Goal: Task Accomplishment & Management: Manage account settings

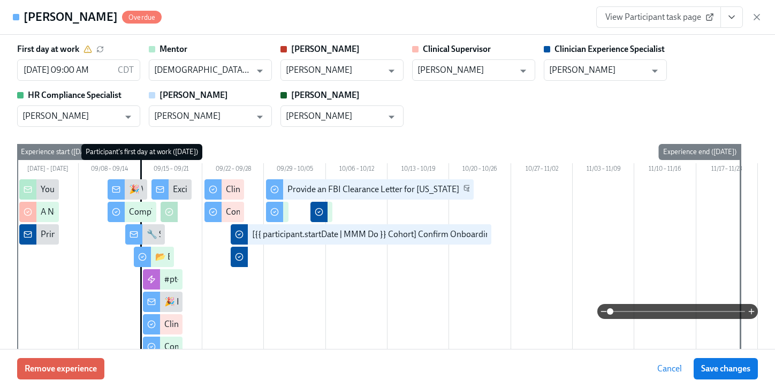
scroll to position [1842, 0]
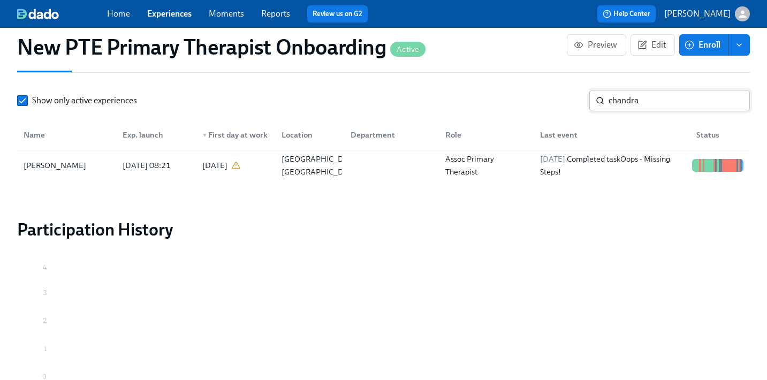
click at [648, 90] on input "chandra" at bounding box center [679, 100] width 141 height 21
type input "c"
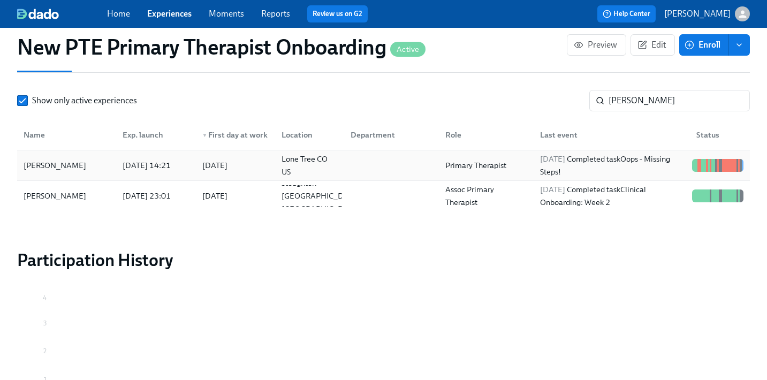
click at [81, 155] on div "Nicole Spisak" at bounding box center [66, 165] width 95 height 21
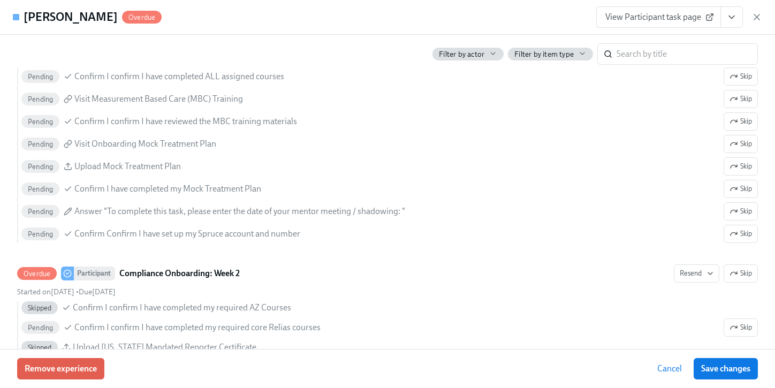
scroll to position [1822, 0]
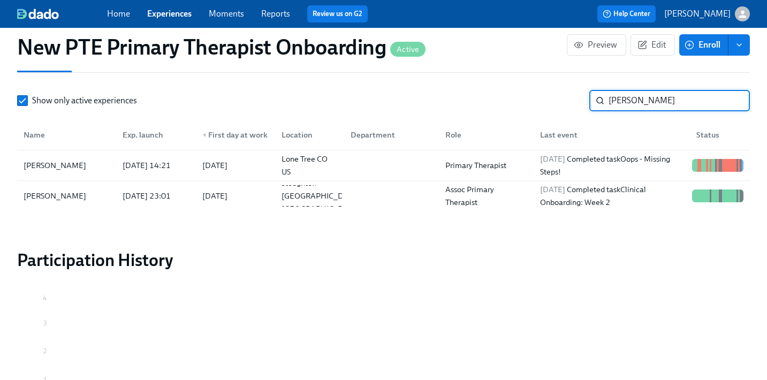
click at [646, 90] on input "nicole" at bounding box center [679, 100] width 141 height 21
type input "n"
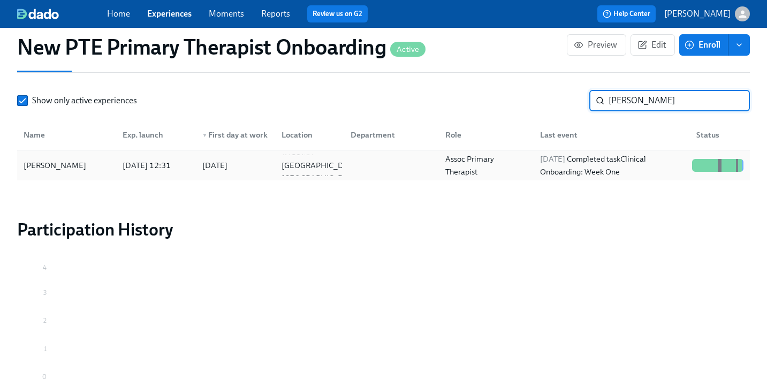
click at [64, 159] on div "Jaymie Murdoch" at bounding box center [54, 165] width 71 height 13
click at [665, 90] on input "jaymie" at bounding box center [679, 100] width 141 height 21
type input "j"
click at [71, 155] on div "Erica Threet" at bounding box center [66, 165] width 95 height 21
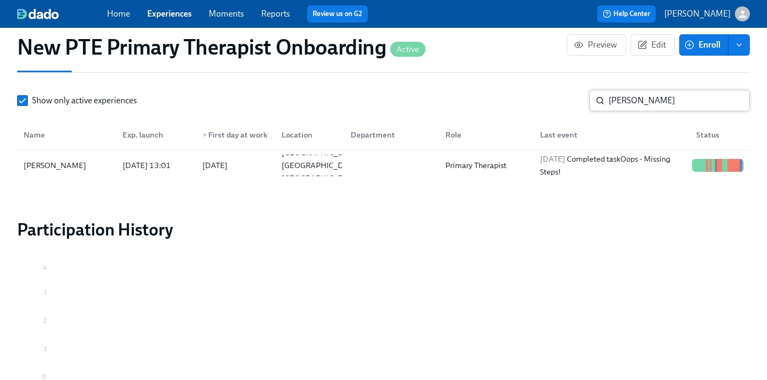
click at [655, 90] on input "erica th" at bounding box center [679, 100] width 141 height 21
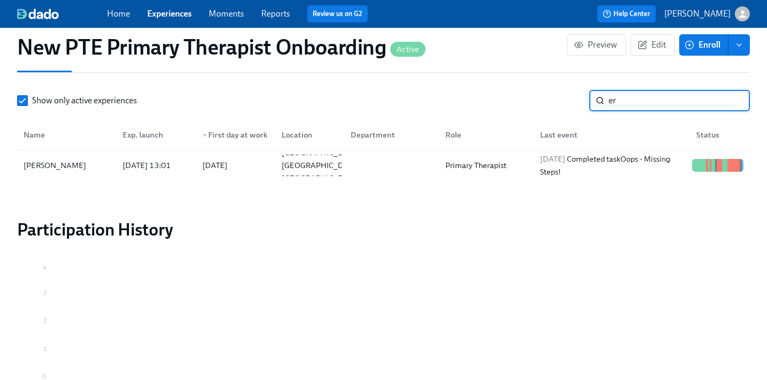
type input "e"
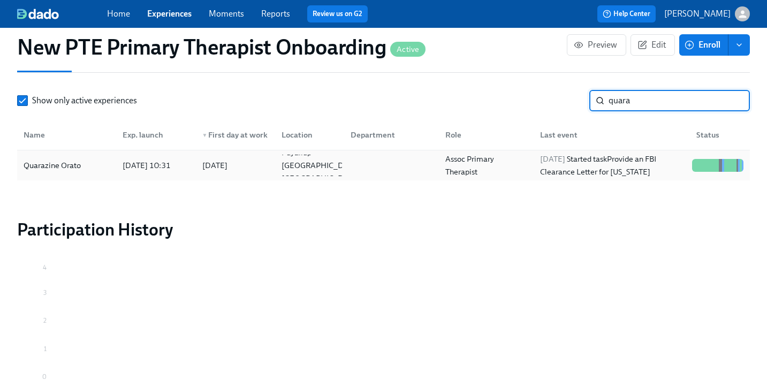
click at [51, 159] on div "Quarazine Orato" at bounding box center [52, 165] width 66 height 13
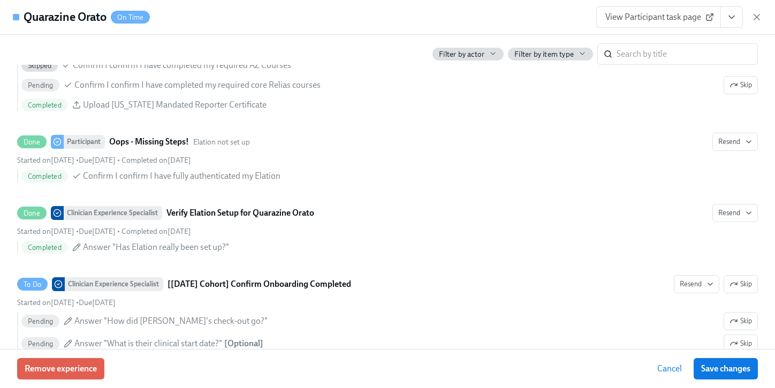
scroll to position [2069, 0]
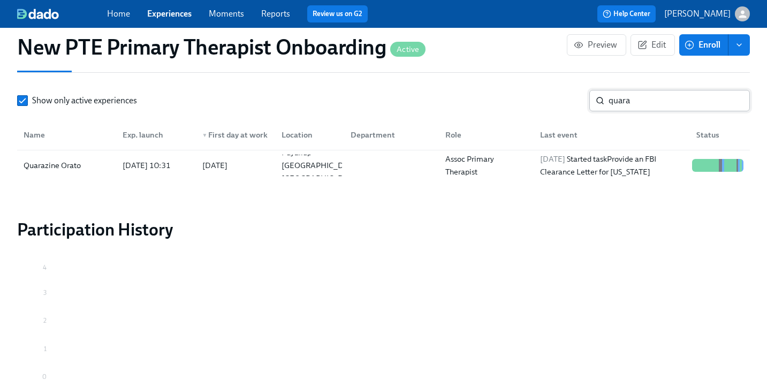
click at [660, 90] on input "quara" at bounding box center [679, 100] width 141 height 21
click at [75, 155] on div "Quanesha Johnson" at bounding box center [66, 165] width 95 height 21
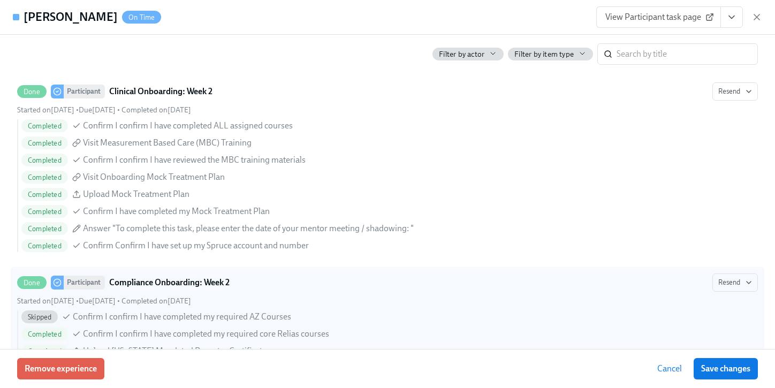
scroll to position [1803, 0]
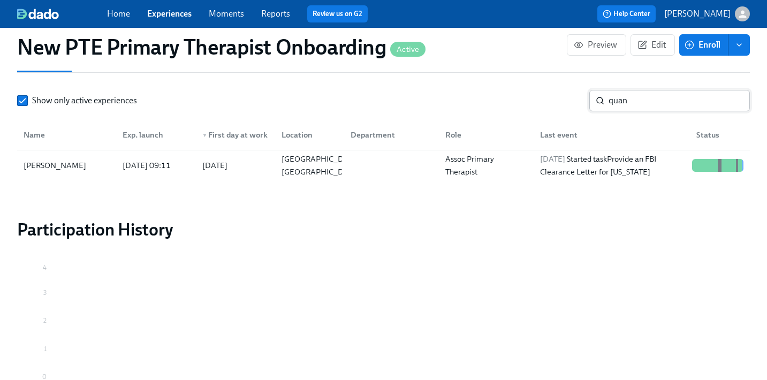
click at [658, 90] on input "quan" at bounding box center [679, 100] width 141 height 21
type input "q"
click at [84, 150] on div "Jonay Boylan 2025/09/18 10:21 2025/09/22 Broomes Island MD US Assoc Primary The…" at bounding box center [383, 165] width 733 height 30
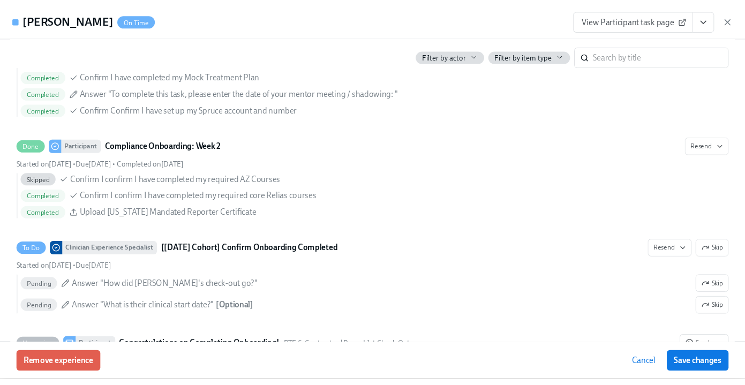
scroll to position [1959, 0]
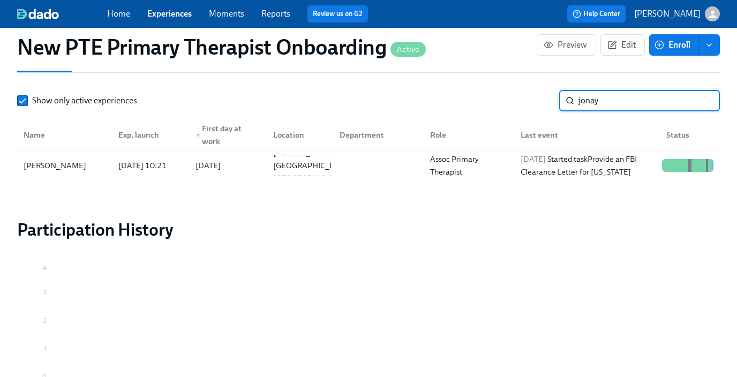
click at [631, 104] on input "jonay" at bounding box center [648, 100] width 141 height 21
type input "j"
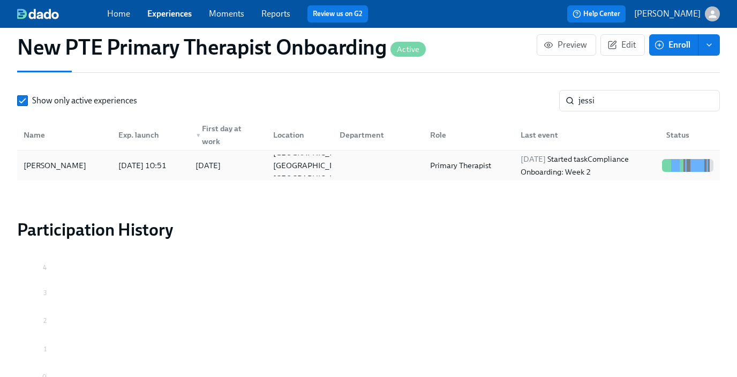
click at [97, 164] on div "Jessie Schaffer" at bounding box center [64, 165] width 90 height 21
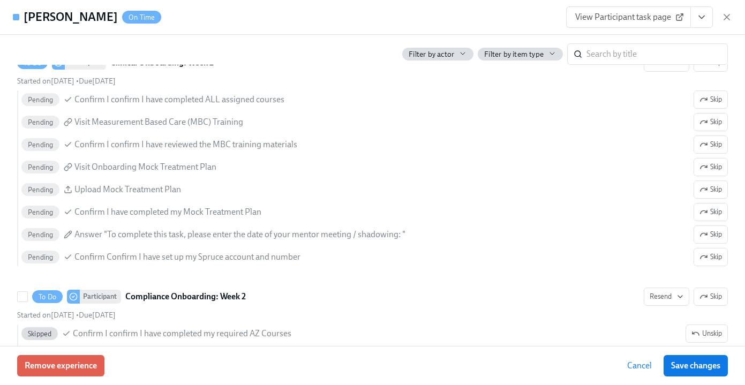
scroll to position [1938, 0]
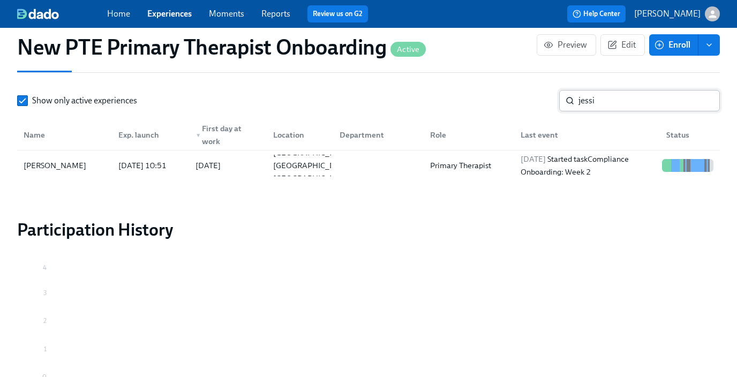
click at [615, 94] on input "jessi" at bounding box center [648, 100] width 141 height 21
type input "j"
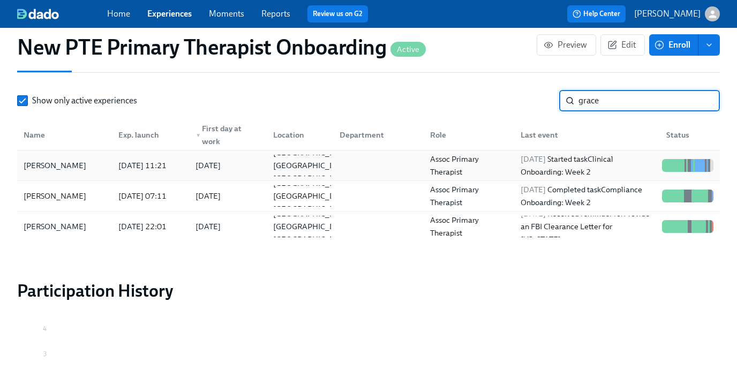
click at [70, 161] on div "Grace Mosier" at bounding box center [54, 165] width 71 height 13
click at [617, 98] on input "grace" at bounding box center [648, 100] width 141 height 21
type input "g"
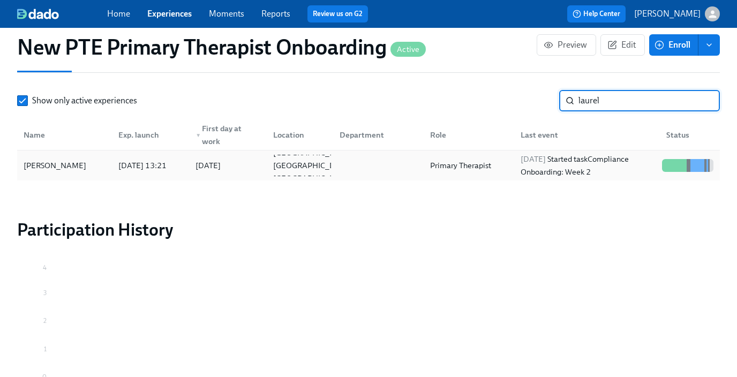
click at [50, 159] on div "Laurel Dietterle" at bounding box center [54, 165] width 71 height 13
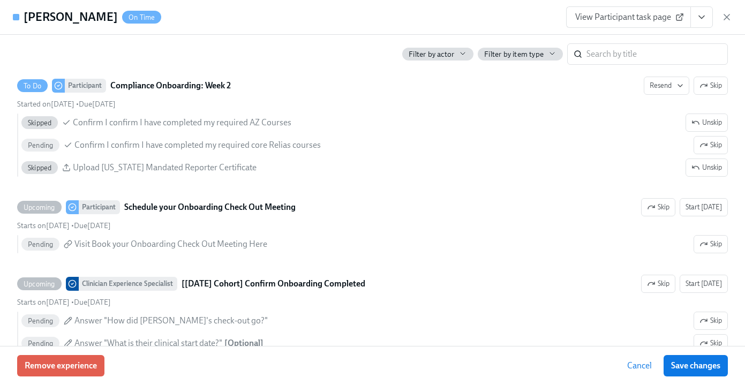
scroll to position [2102, 0]
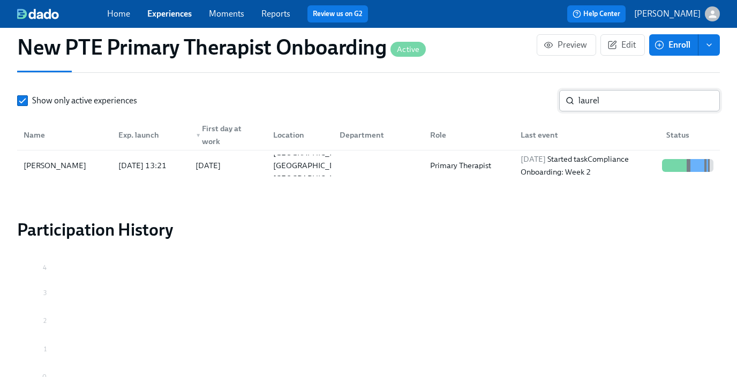
click at [631, 102] on input "laurel" at bounding box center [648, 100] width 141 height 21
type input "l"
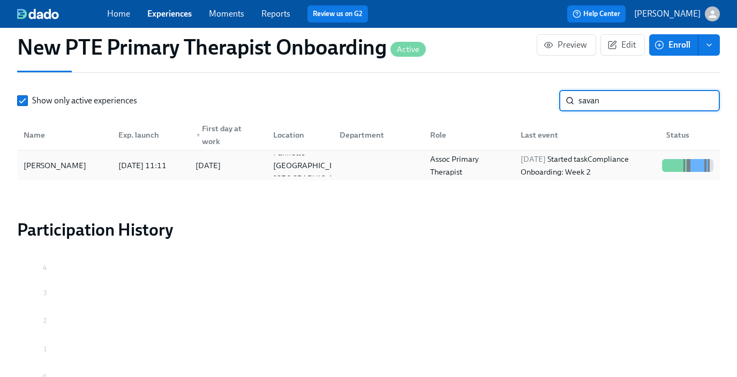
click at [67, 173] on div "Savannah Luciano" at bounding box center [64, 165] width 90 height 21
click at [618, 106] on input "savan" at bounding box center [648, 100] width 141 height 21
type input "s"
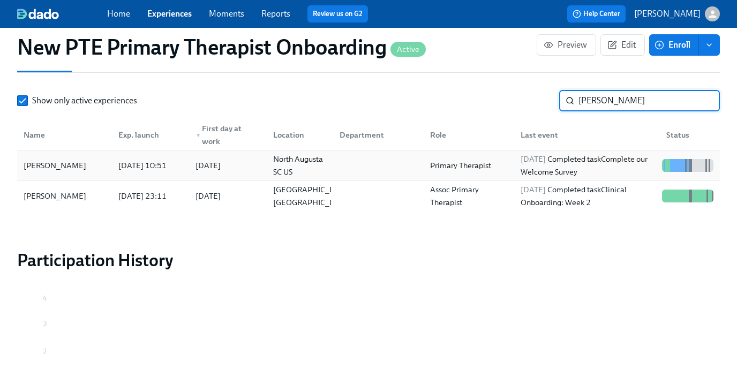
click at [63, 164] on div "Michael Settepani" at bounding box center [54, 165] width 71 height 13
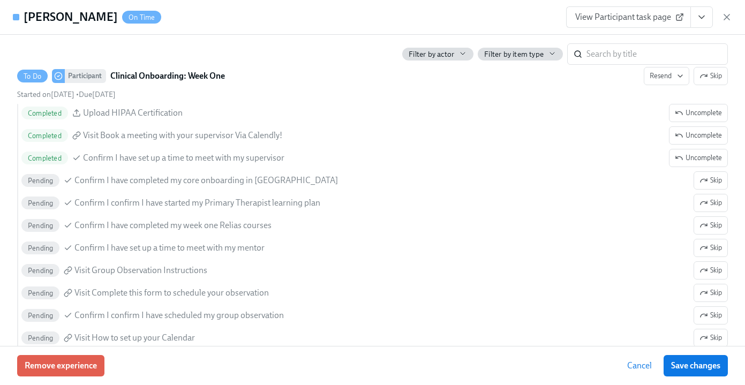
scroll to position [952, 0]
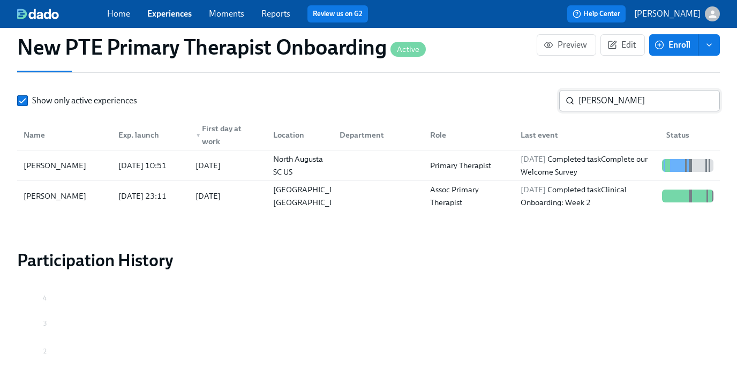
click at [639, 104] on input "michael" at bounding box center [648, 100] width 141 height 21
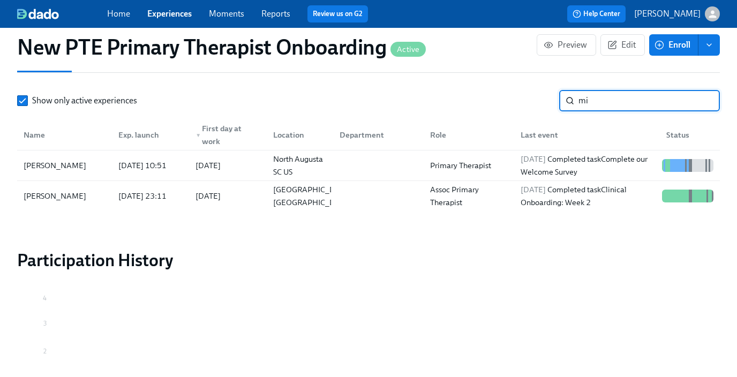
type input "m"
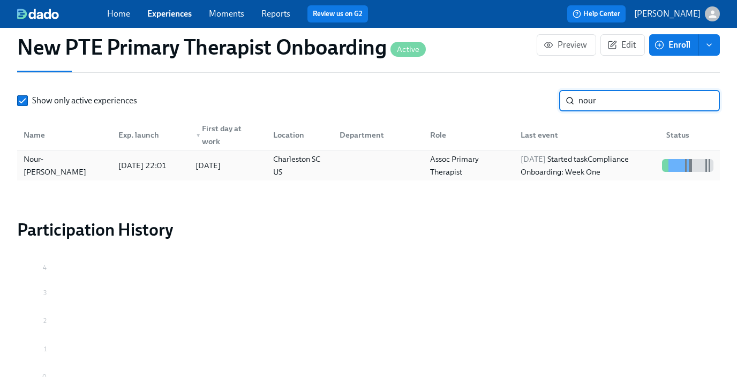
type input "nour"
click at [101, 158] on div "Nour-Azza Bizri" at bounding box center [64, 165] width 90 height 21
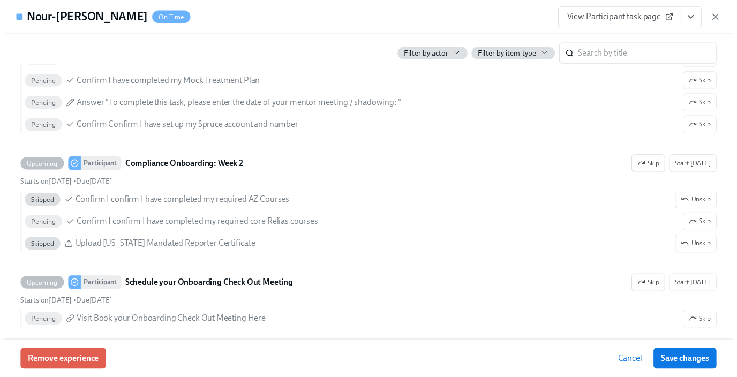
scroll to position [2178, 0]
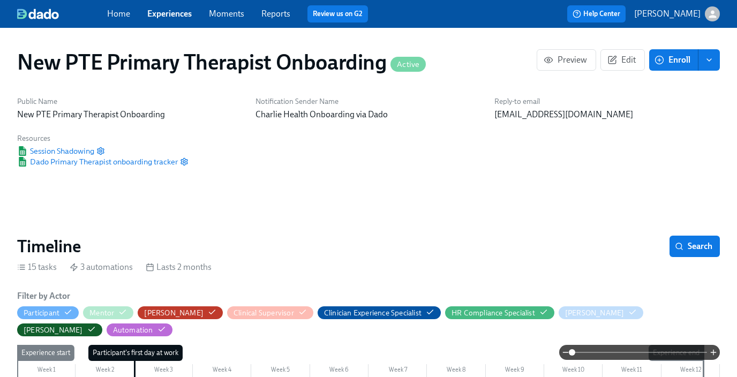
click at [168, 17] on link "Experiences" at bounding box center [169, 14] width 44 height 10
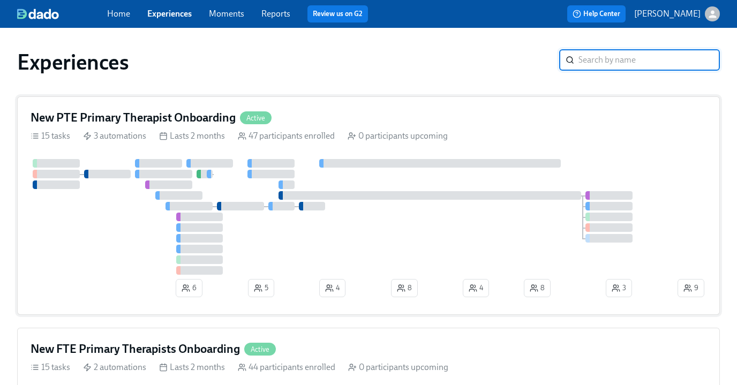
click at [191, 111] on h4 "New PTE Primary Therapist Onboarding" at bounding box center [133, 118] width 205 height 16
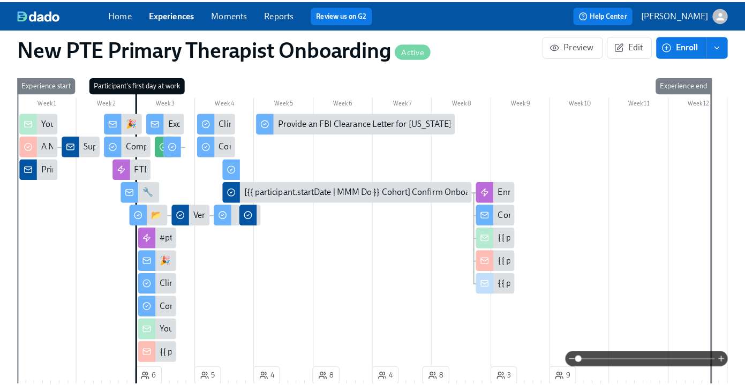
scroll to position [0, 8961]
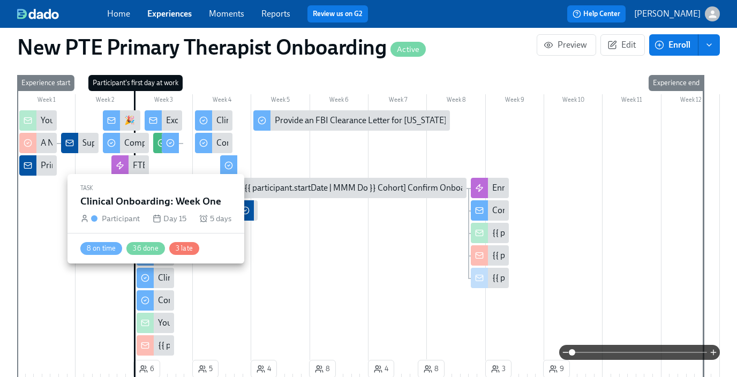
click at [149, 282] on div at bounding box center [144, 278] width 17 height 20
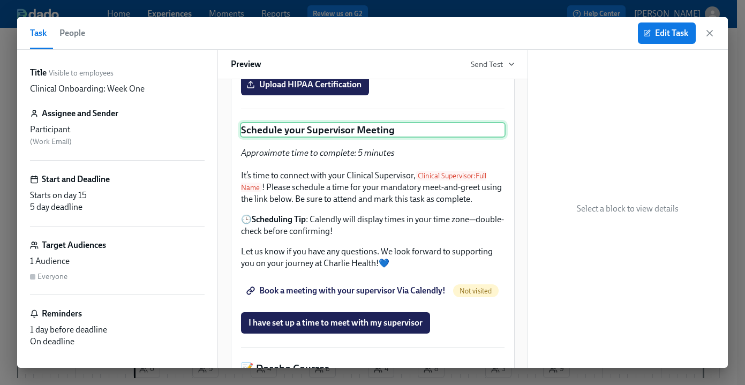
scroll to position [431, 0]
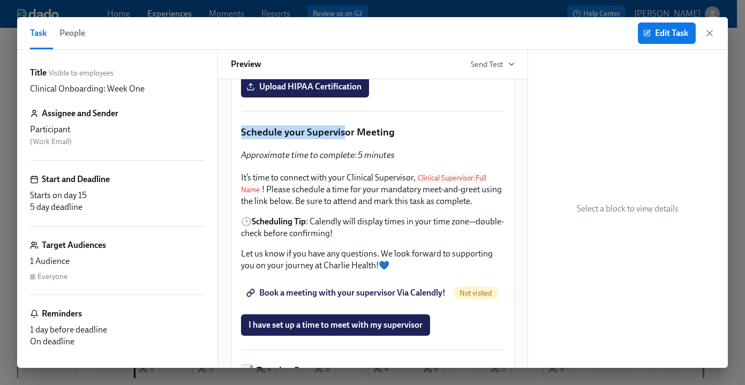
drag, startPoint x: 344, startPoint y: 245, endPoint x: 354, endPoint y: 214, distance: 32.7
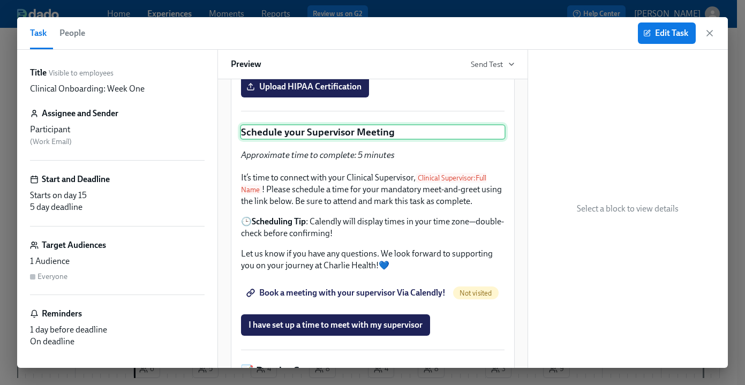
click at [383, 140] on div "Schedule your Supervisor Meeting" at bounding box center [373, 132] width 266 height 16
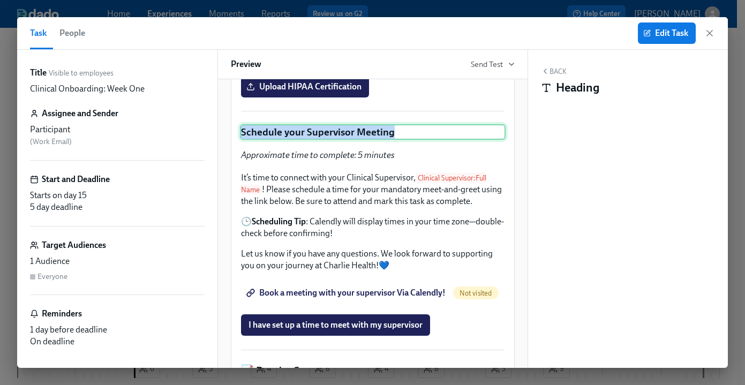
drag, startPoint x: 409, startPoint y: 244, endPoint x: 412, endPoint y: 238, distance: 6.5
click at [411, 140] on div "Schedule your Supervisor Meeting" at bounding box center [373, 132] width 266 height 16
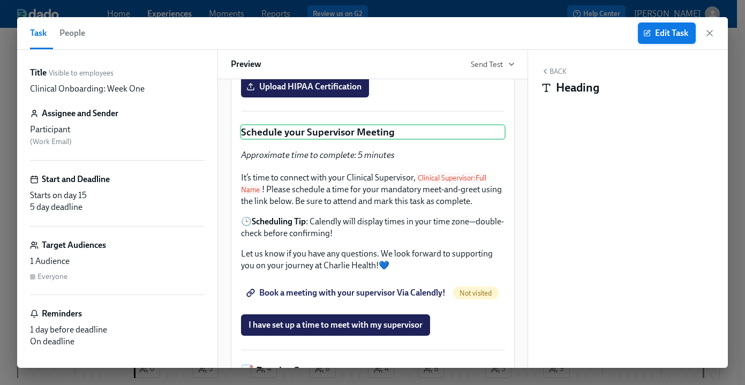
click at [660, 29] on span "Edit Task" at bounding box center [666, 33] width 43 height 11
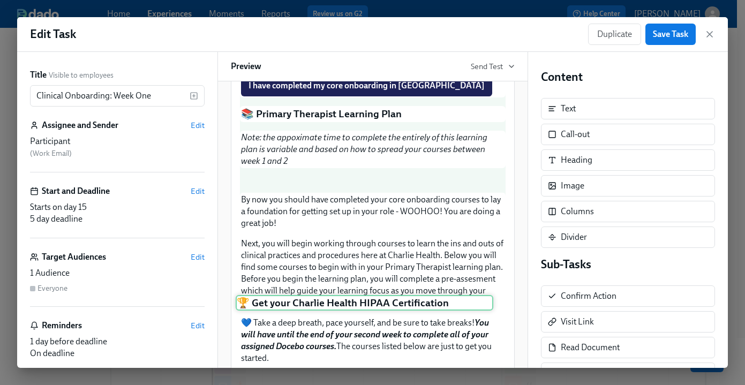
scroll to position [1140, 0]
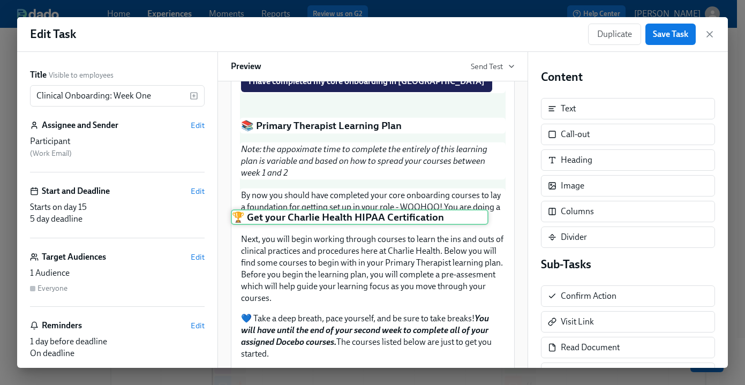
drag, startPoint x: 333, startPoint y: 156, endPoint x: 316, endPoint y: 231, distance: 76.9
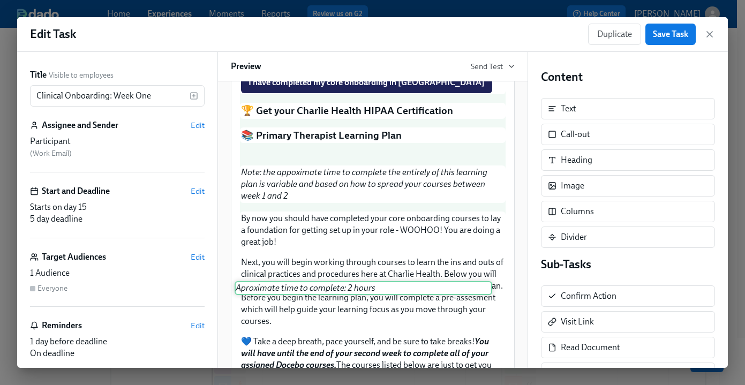
scroll to position [1117, 0]
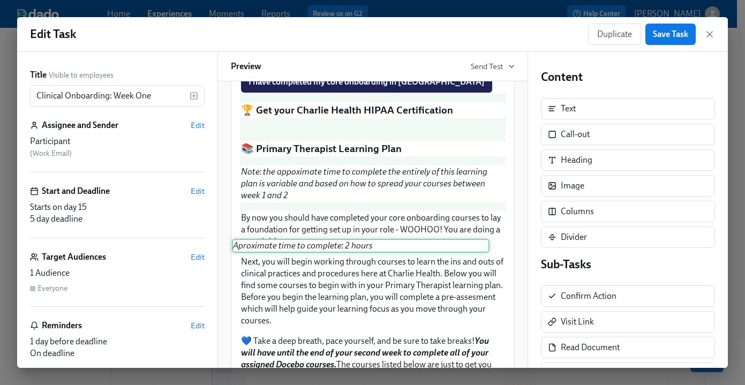
drag, startPoint x: 329, startPoint y: 237, endPoint x: 317, endPoint y: 252, distance: 19.1
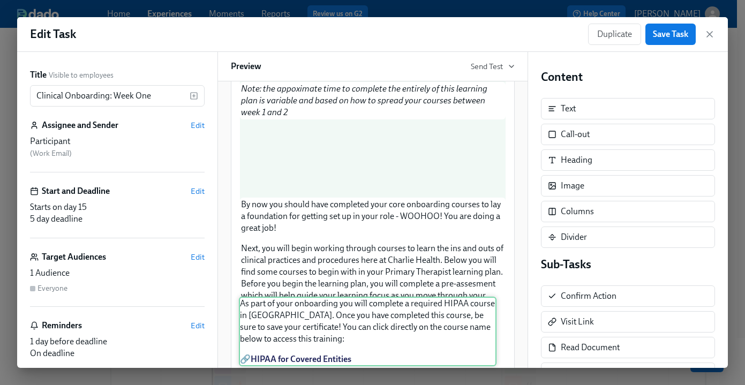
scroll to position [1136, 0]
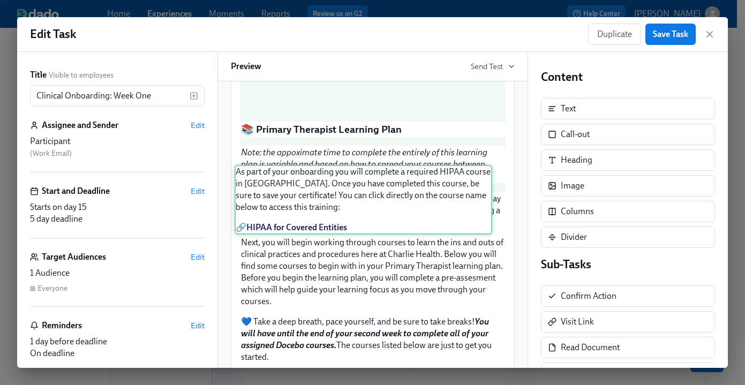
drag, startPoint x: 355, startPoint y: 292, endPoint x: 351, endPoint y: 188, distance: 104.0
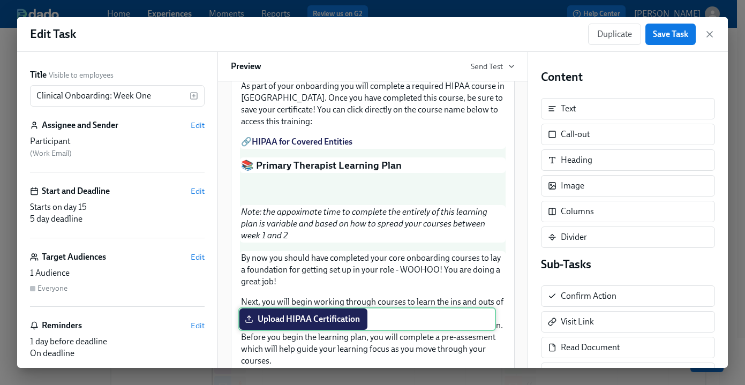
scroll to position [1082, 0]
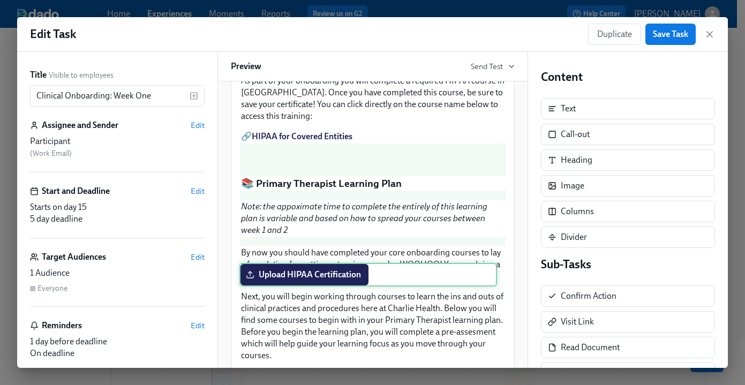
drag, startPoint x: 395, startPoint y: 219, endPoint x: 393, endPoint y: 281, distance: 61.6
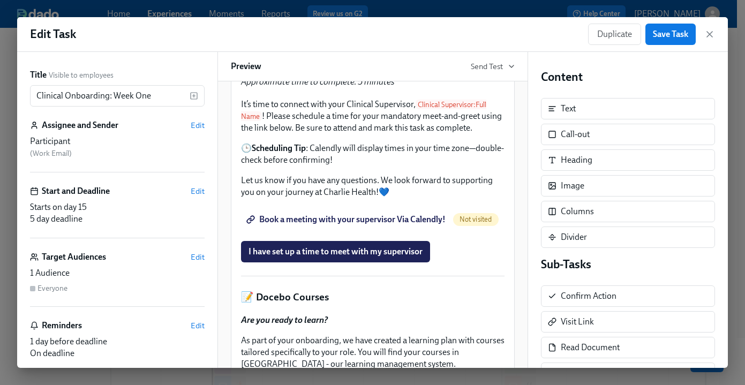
scroll to position [347, 0]
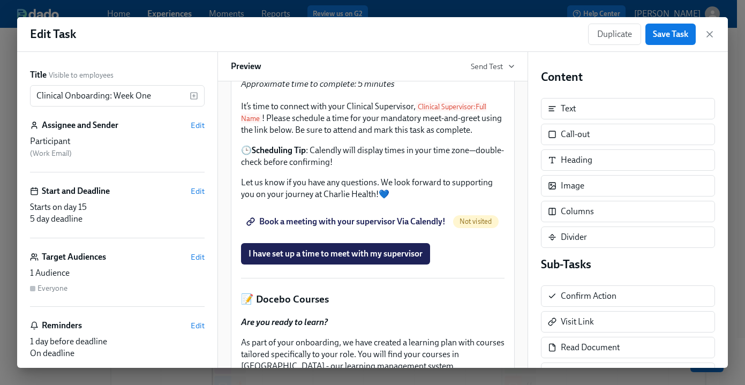
click at [483, 36] on div "Delete" at bounding box center [493, 32] width 20 height 8
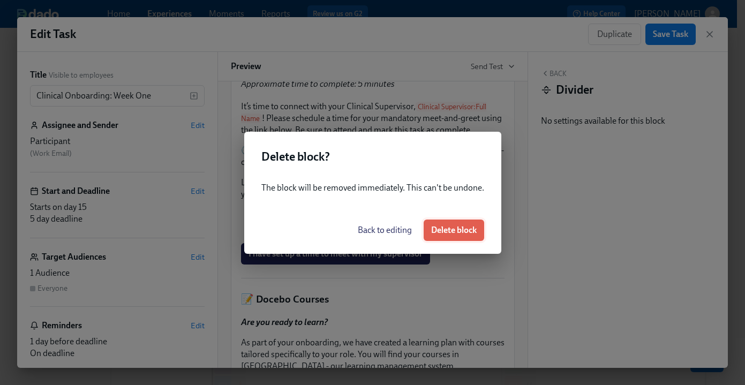
click at [466, 227] on span "Delete block" at bounding box center [453, 230] width 45 height 11
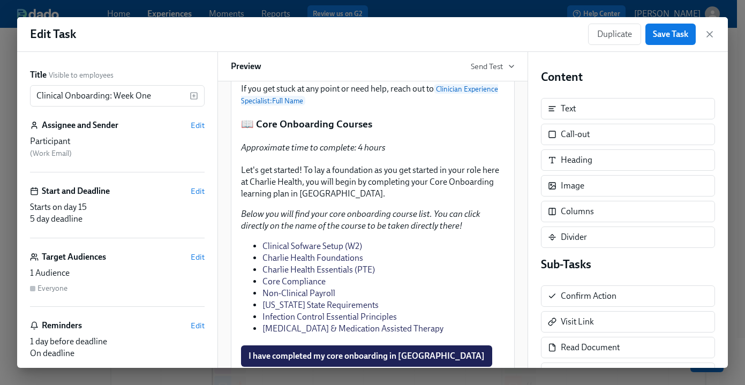
scroll to position [607, 0]
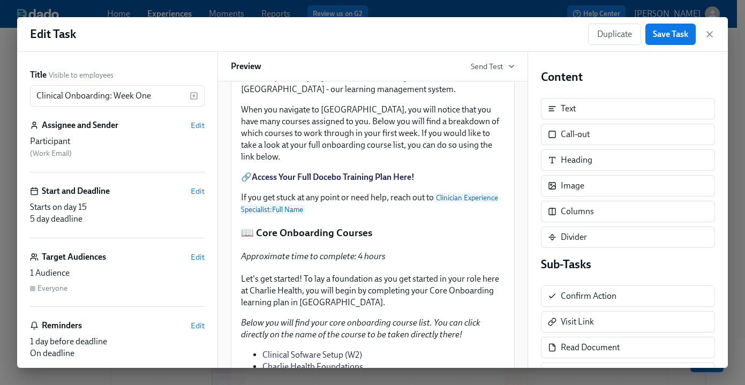
click at [339, 31] on div "📝 Docebo Courses Duplicate Delete" at bounding box center [373, 22] width 266 height 16
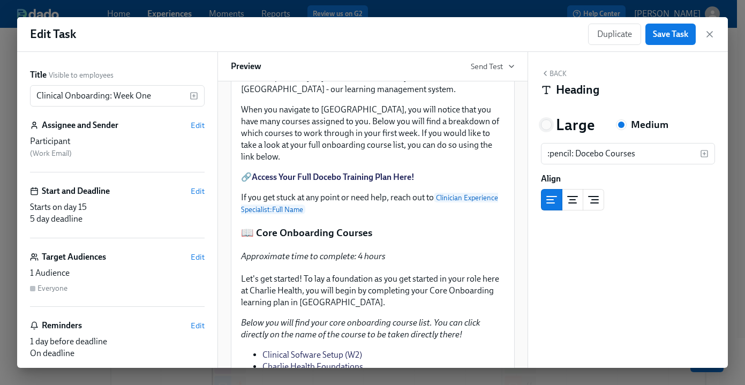
click at [549, 124] on input "Large" at bounding box center [546, 125] width 10 height 10
radio input "true"
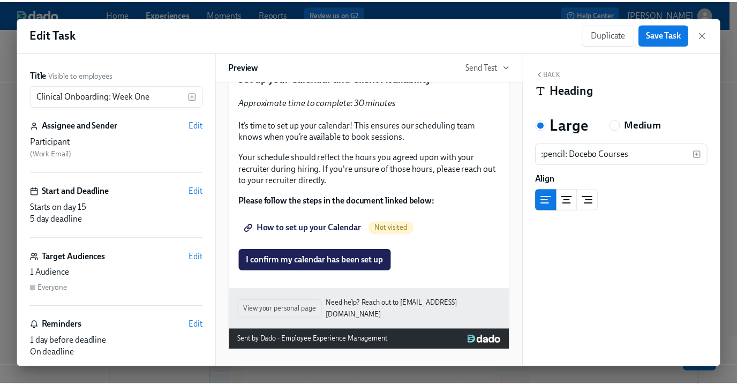
scroll to position [2749, 0]
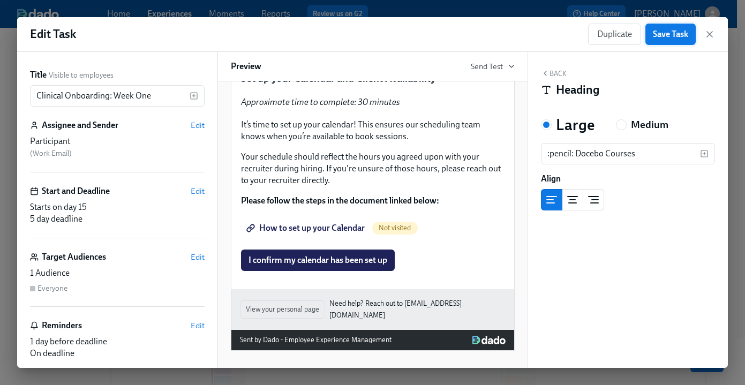
click at [684, 41] on button "Save Task" at bounding box center [670, 34] width 50 height 21
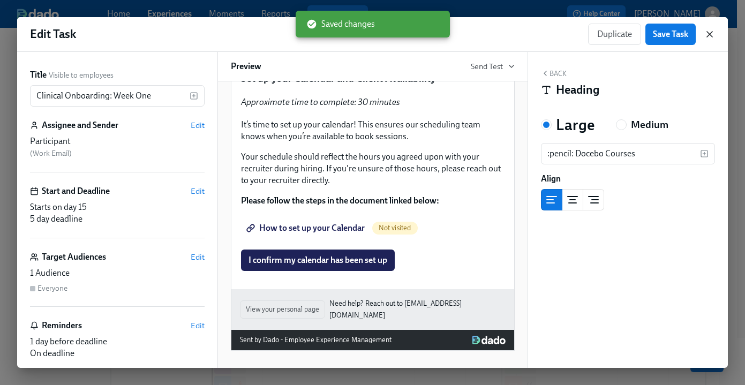
click at [710, 32] on icon "button" at bounding box center [709, 34] width 11 height 11
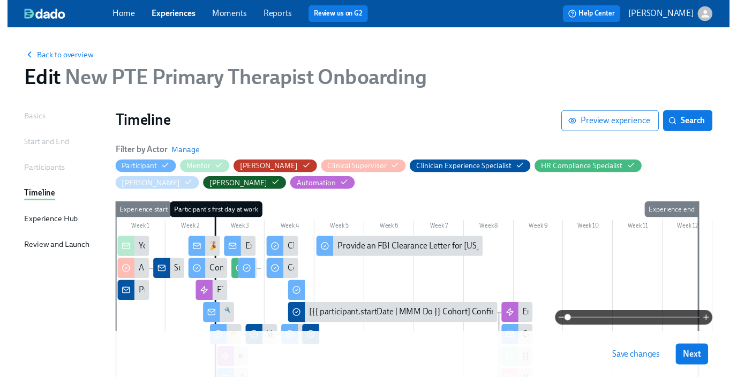
scroll to position [197, 0]
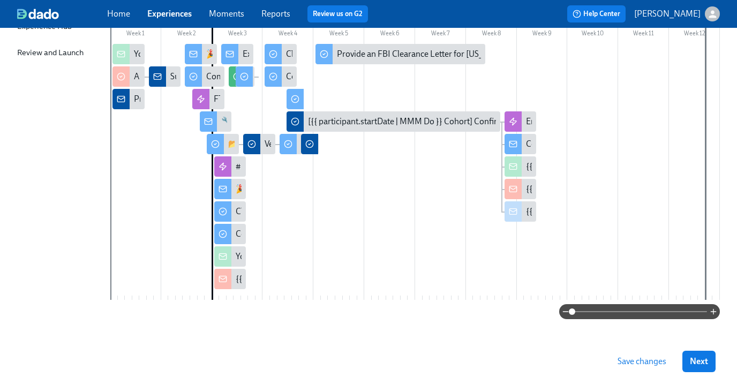
click at [635, 366] on span "Save changes" at bounding box center [641, 361] width 49 height 11
click at [715, 363] on button "Next" at bounding box center [698, 361] width 33 height 21
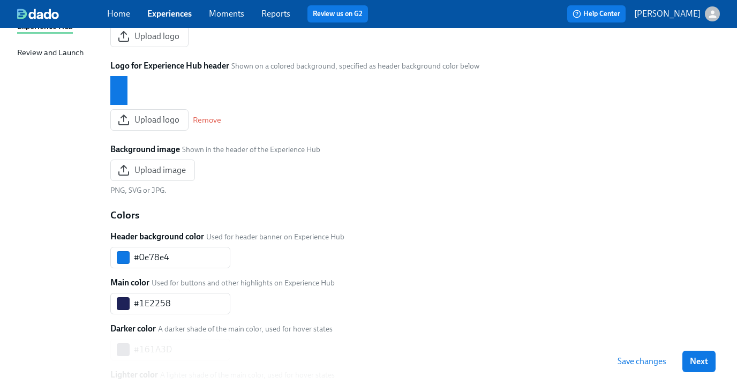
click at [653, 365] on span "Save changes" at bounding box center [641, 361] width 49 height 11
click at [699, 368] on button "Next" at bounding box center [698, 361] width 33 height 21
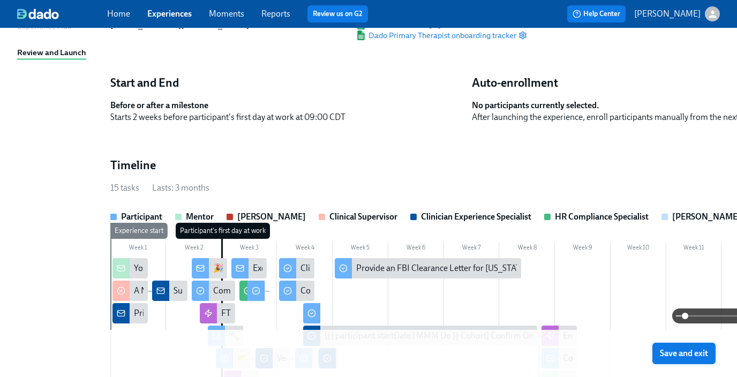
click at [694, 358] on span "Save and exit" at bounding box center [683, 353] width 48 height 11
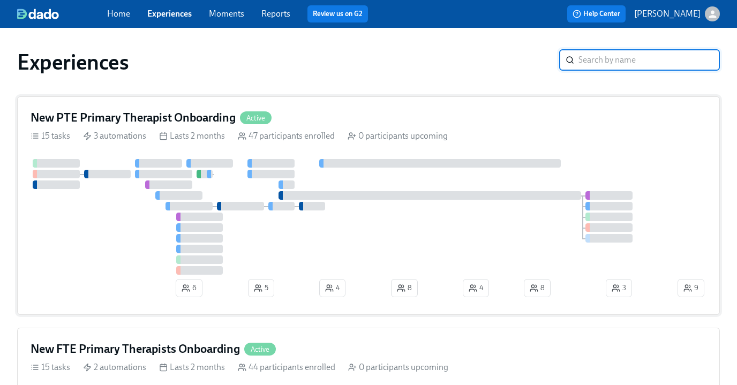
click at [299, 98] on div "New PTE Primary Therapist Onboarding Active 15 tasks 3 automations Lasts 2 mont…" at bounding box center [368, 205] width 702 height 218
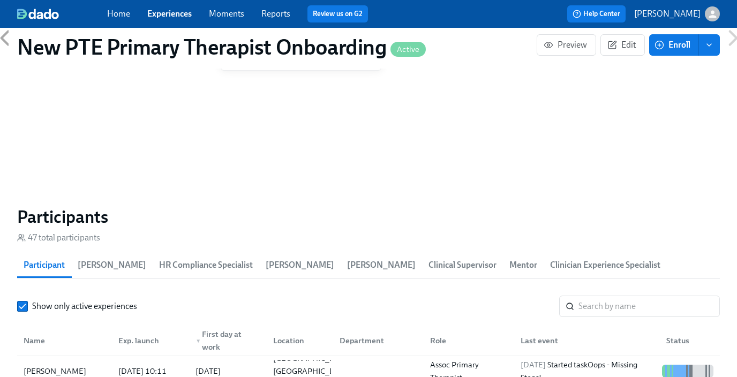
scroll to position [868, 0]
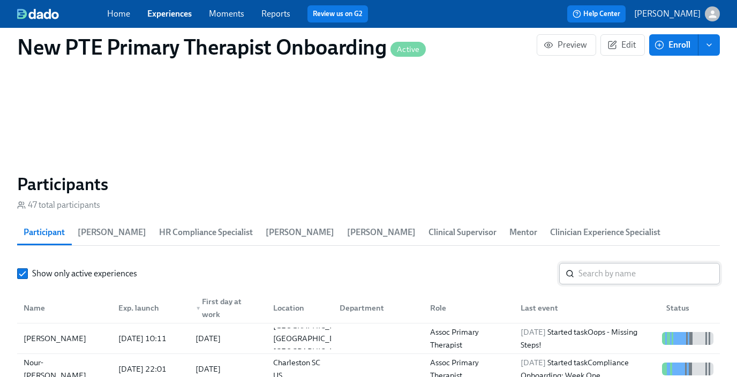
click at [605, 277] on input "search" at bounding box center [648, 273] width 141 height 21
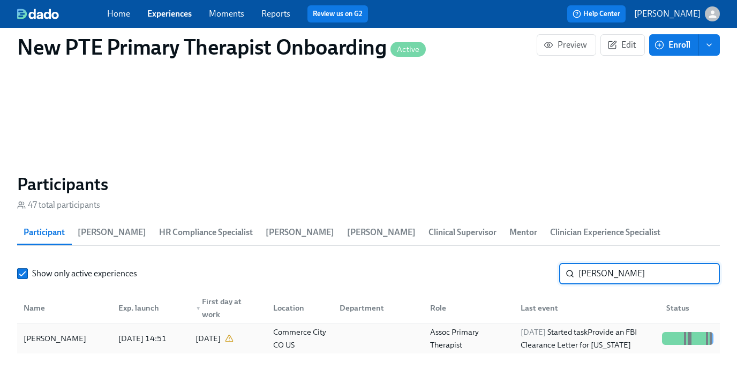
type input "brandon"
click at [58, 338] on div "[PERSON_NAME]" at bounding box center [54, 338] width 71 height 13
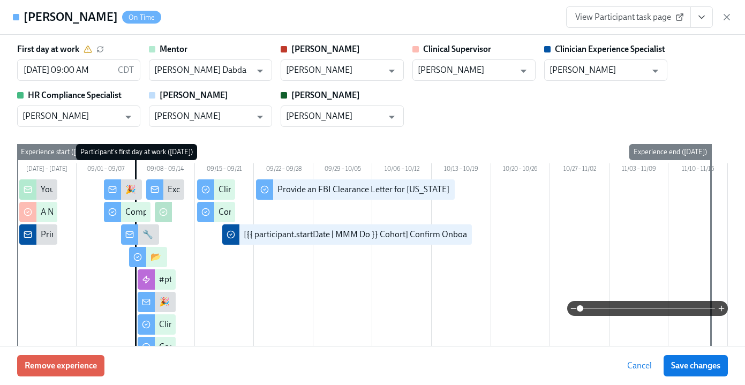
click at [698, 17] on icon "View task page" at bounding box center [701, 17] width 11 height 11
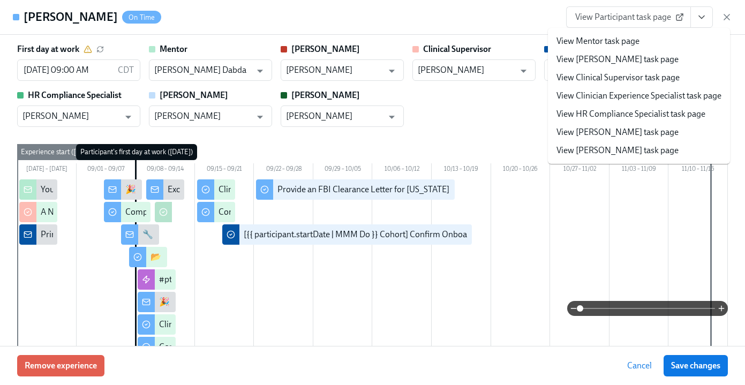
click at [664, 96] on link "View Clinician Experience Specialist task page" at bounding box center [638, 96] width 165 height 12
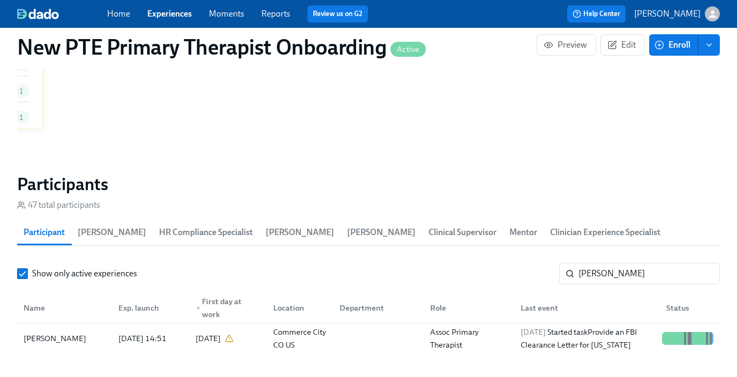
scroll to position [0, 9092]
click at [181, 13] on link "Experiences" at bounding box center [169, 14] width 44 height 10
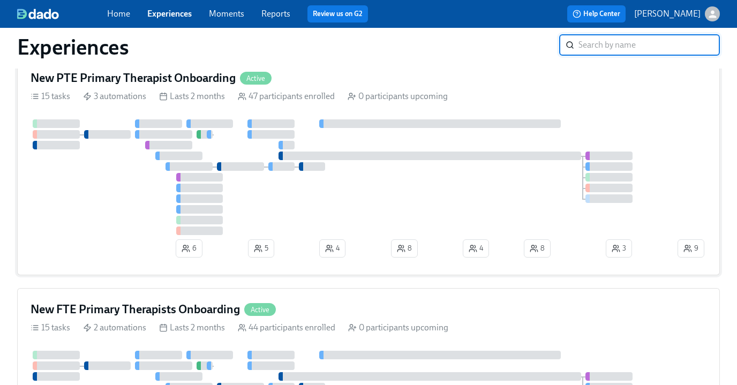
scroll to position [102, 0]
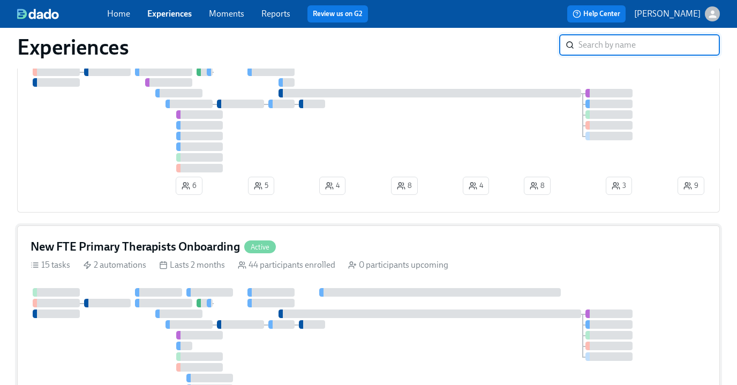
click at [319, 247] on div "New FTE Primary Therapists Onboarding Active" at bounding box center [369, 247] width 676 height 16
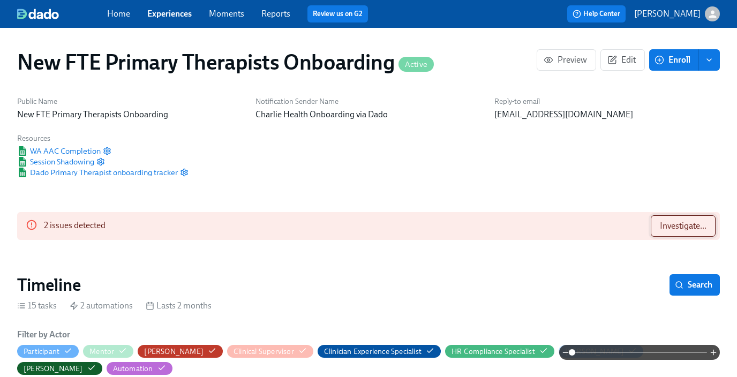
click at [687, 225] on span "Investigate..." at bounding box center [682, 226] width 47 height 11
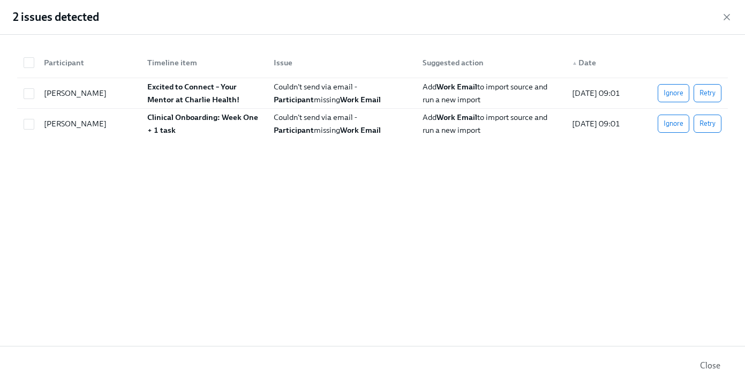
scroll to position [0, 8961]
click at [711, 95] on span "Retry" at bounding box center [707, 93] width 16 height 11
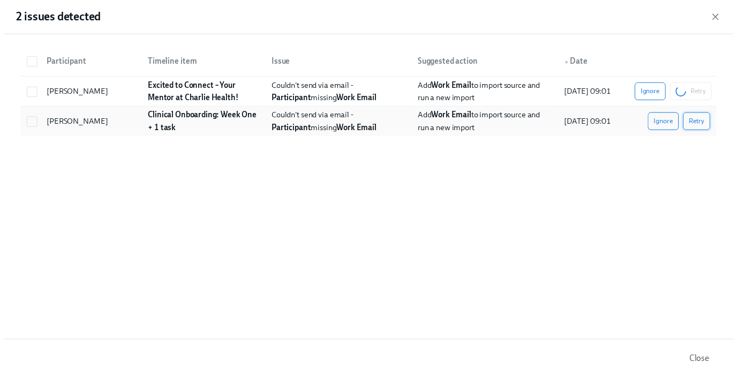
scroll to position [0, 9777]
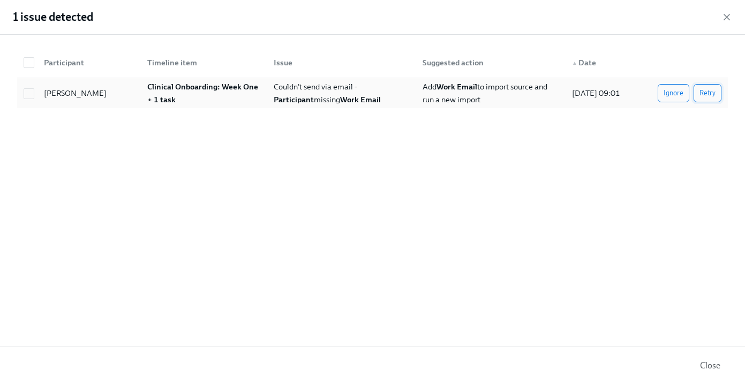
click at [704, 93] on span "Retry" at bounding box center [707, 93] width 16 height 11
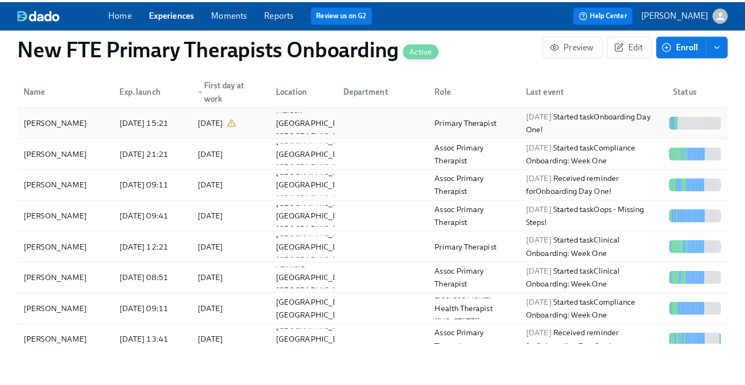
scroll to position [1074, 0]
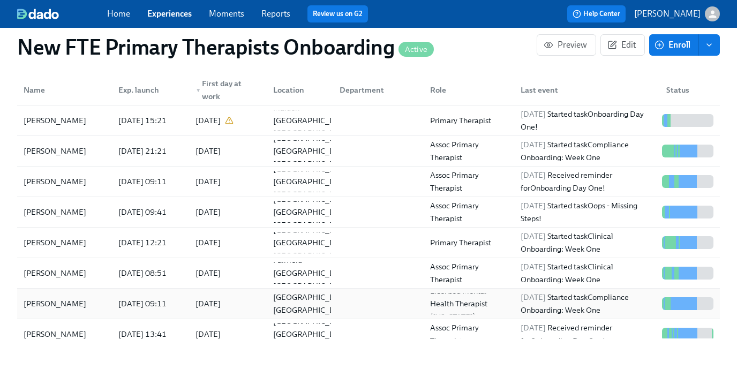
click at [90, 295] on div "Yassi Omshehe" at bounding box center [64, 303] width 90 height 21
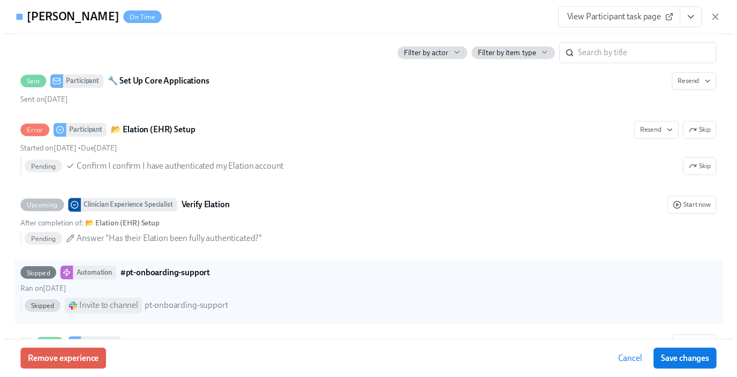
scroll to position [829, 0]
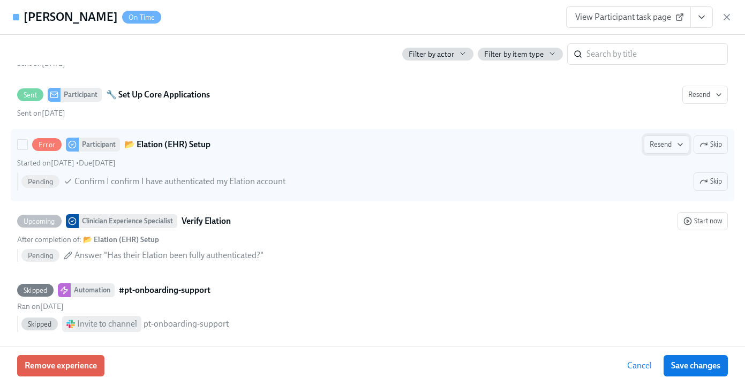
click at [658, 143] on span "Resend" at bounding box center [666, 144] width 34 height 11
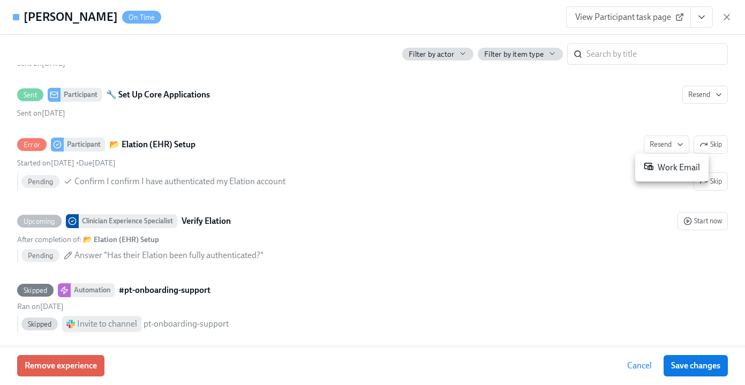
click at [666, 167] on div "Work Email" at bounding box center [671, 167] width 56 height 13
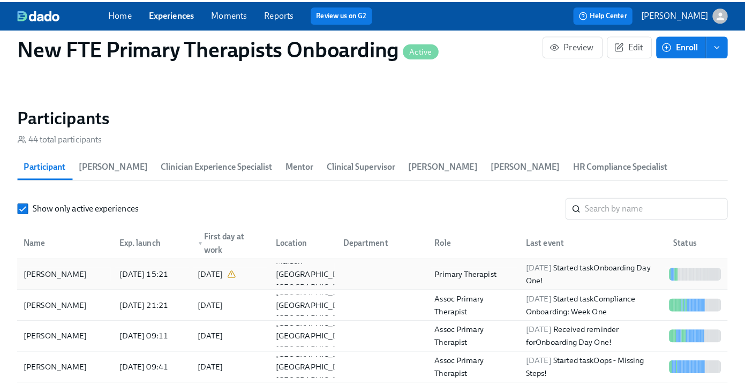
scroll to position [989, 0]
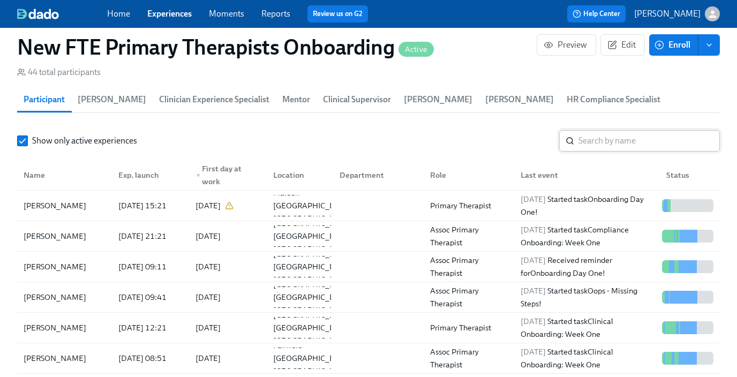
click at [618, 142] on input "search" at bounding box center [648, 140] width 141 height 21
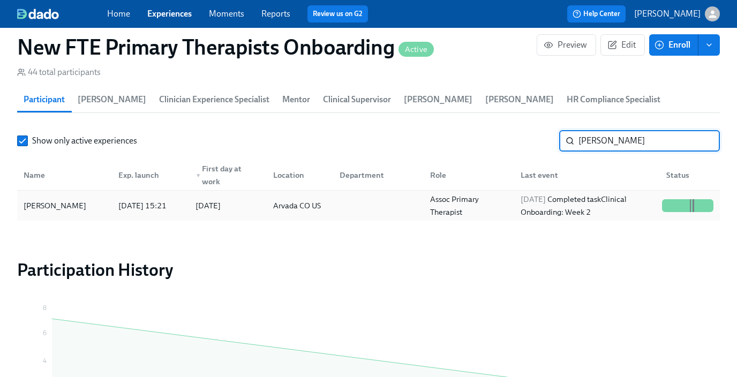
type input "shawn"
click at [216, 208] on div "2025/09/08" at bounding box center [207, 205] width 25 height 13
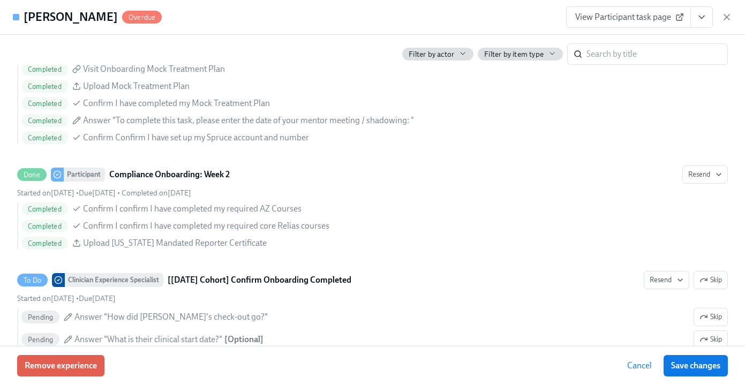
scroll to position [2147, 0]
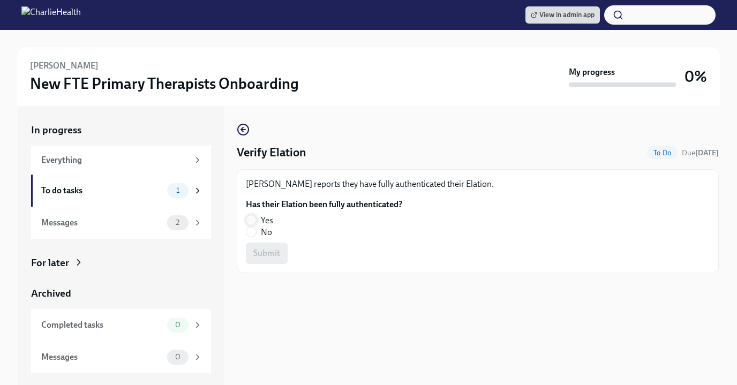
click at [252, 216] on input "Yes" at bounding box center [251, 220] width 10 height 10
radio input "true"
click at [270, 249] on span "Submit" at bounding box center [266, 253] width 27 height 11
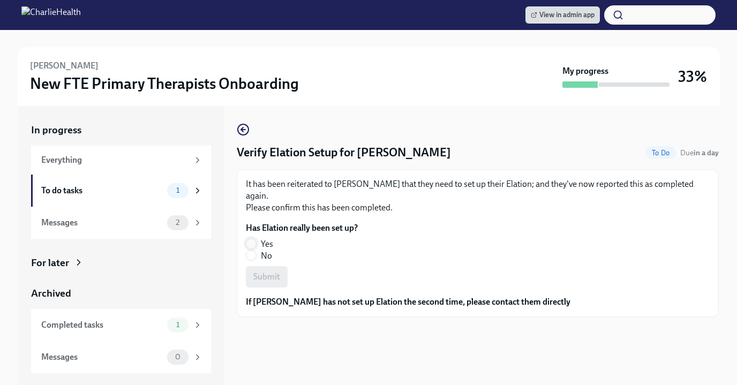
click at [255, 239] on input "Yes" at bounding box center [251, 244] width 10 height 10
radio input "true"
click at [271, 271] on span "Submit" at bounding box center [266, 276] width 27 height 11
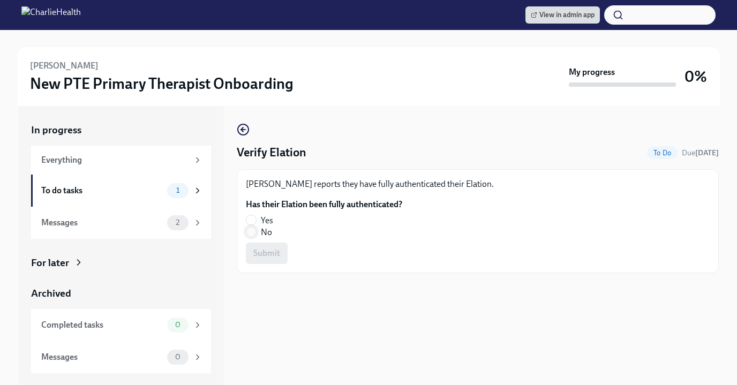
click at [255, 232] on input "No" at bounding box center [251, 232] width 10 height 10
radio input "true"
click at [264, 248] on span "Submit" at bounding box center [266, 253] width 27 height 11
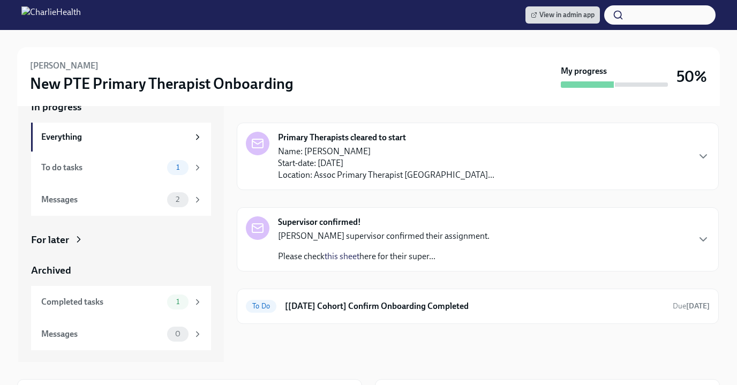
scroll to position [115, 0]
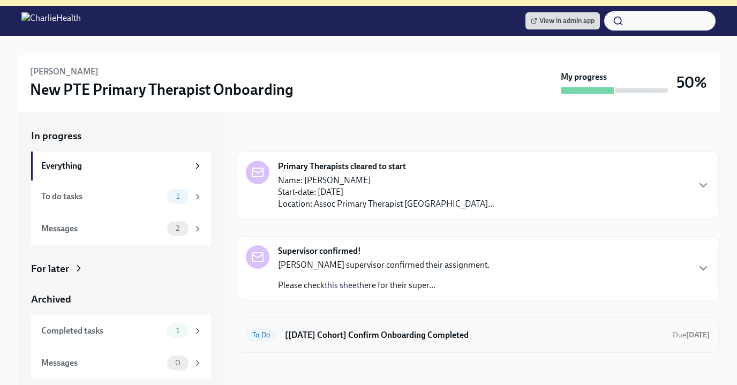
click at [354, 327] on div "To Do [[DATE] Cohort] Confirm Onboarding Completed Due [DATE]" at bounding box center [478, 335] width 464 height 17
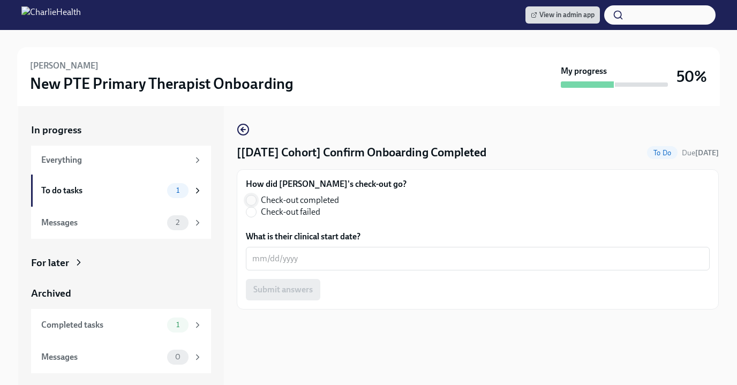
click at [248, 197] on input "Check-out completed" at bounding box center [251, 200] width 10 height 10
radio input "true"
click at [272, 252] on textarea "What is their clinical start date?" at bounding box center [477, 258] width 451 height 13
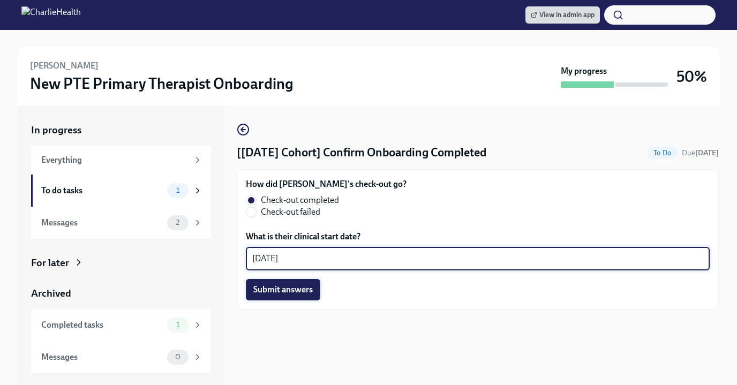
type textarea "[DATE]"
click at [285, 290] on span "Submit answers" at bounding box center [282, 289] width 59 height 11
